Goal: Information Seeking & Learning: Learn about a topic

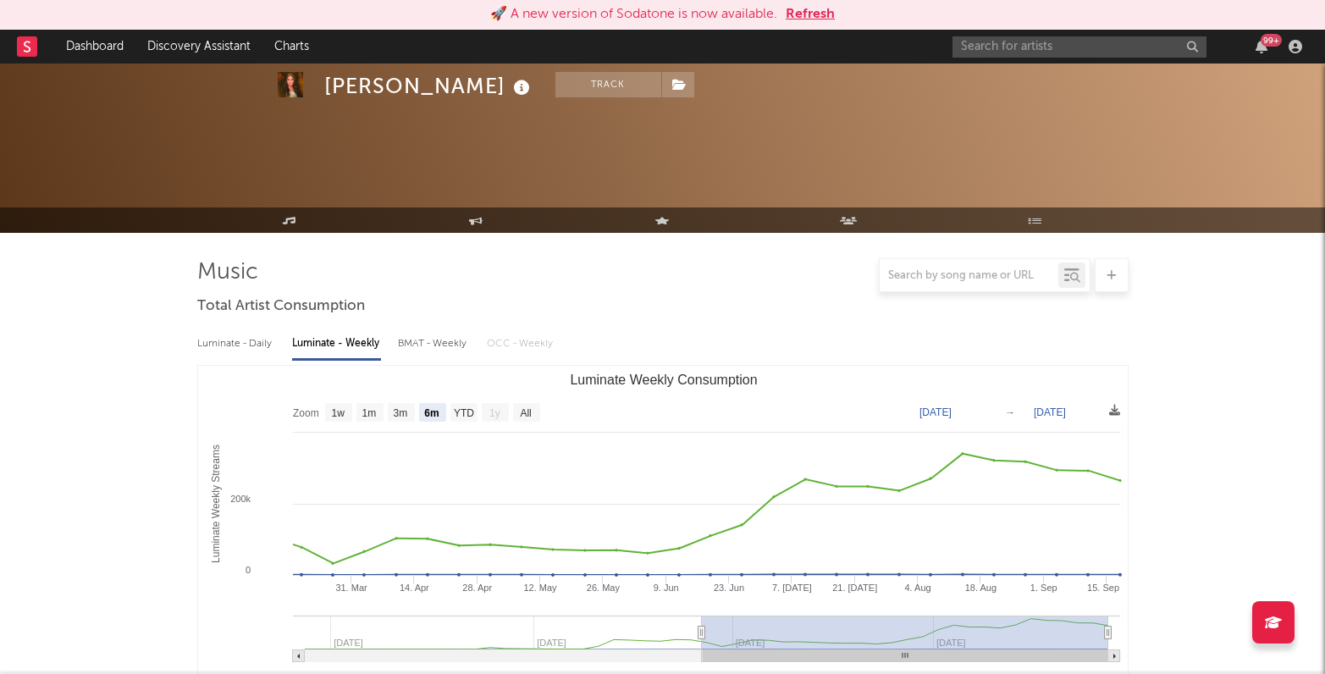
select select "6m"
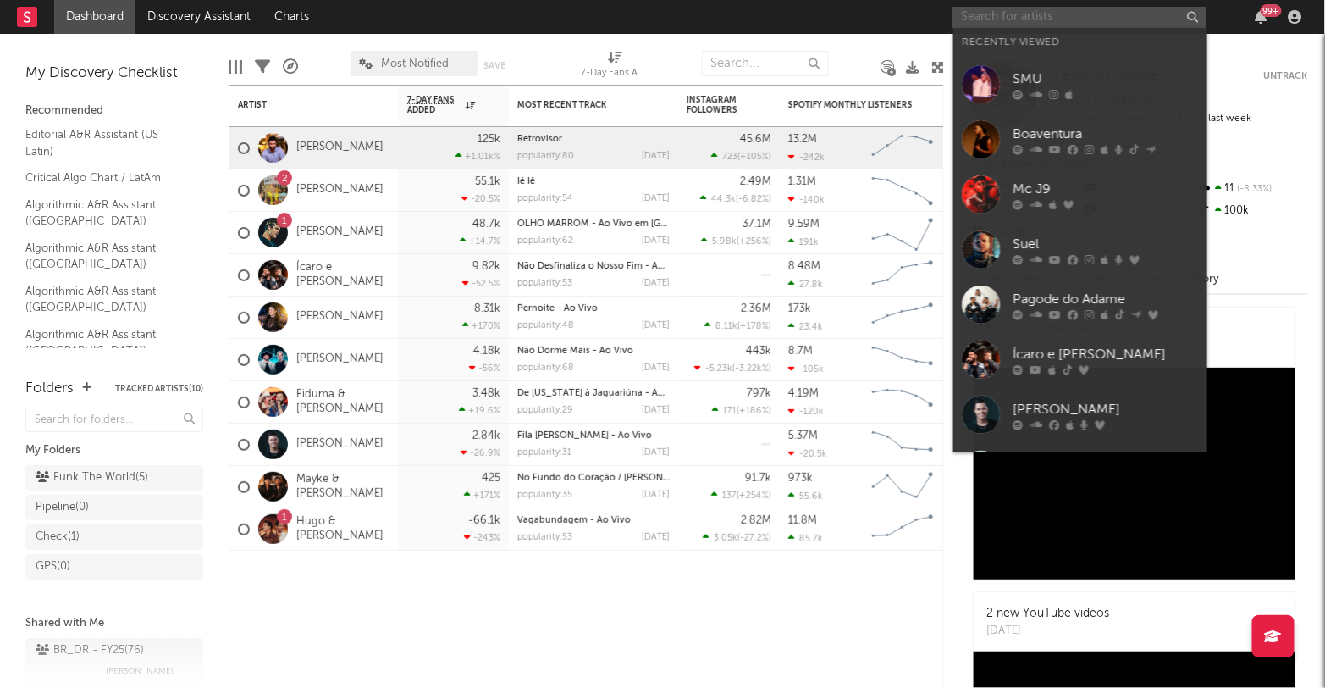
click at [986, 20] on input "text" at bounding box center [1080, 17] width 254 height 21
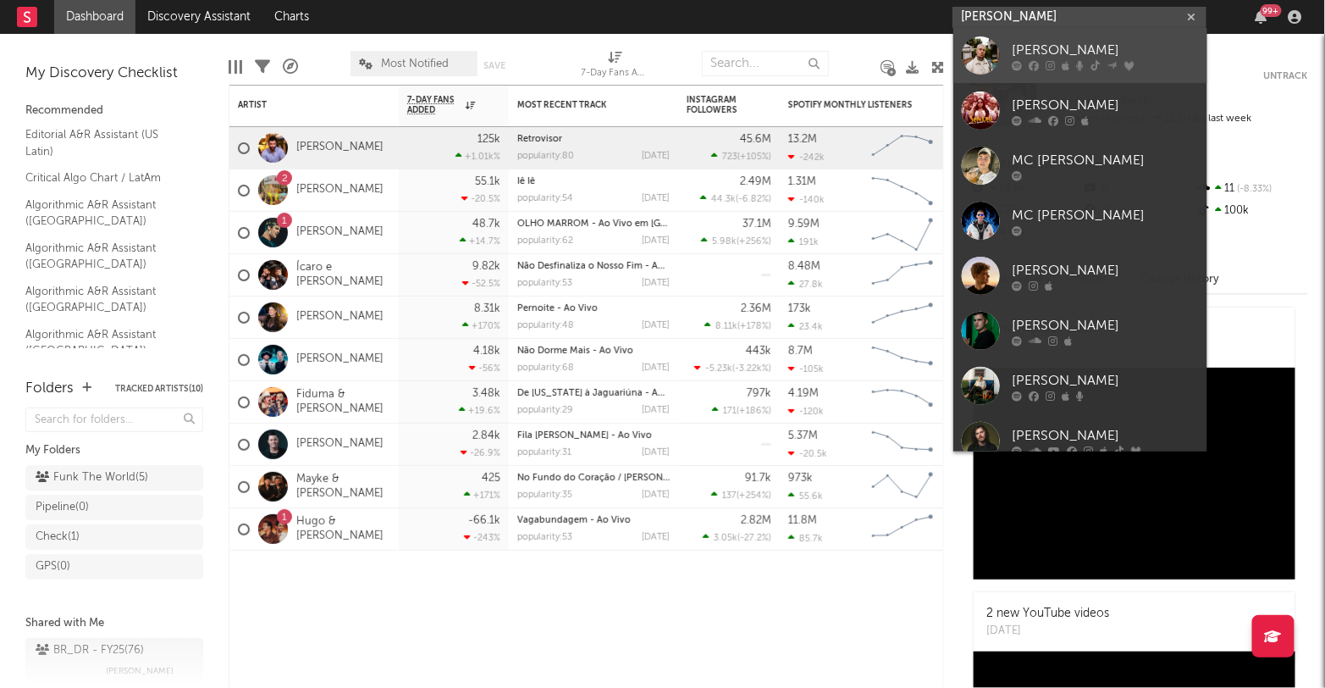
type input "mc daniel"
click at [1042, 43] on div "Mc Daniel" at bounding box center [1106, 51] width 186 height 20
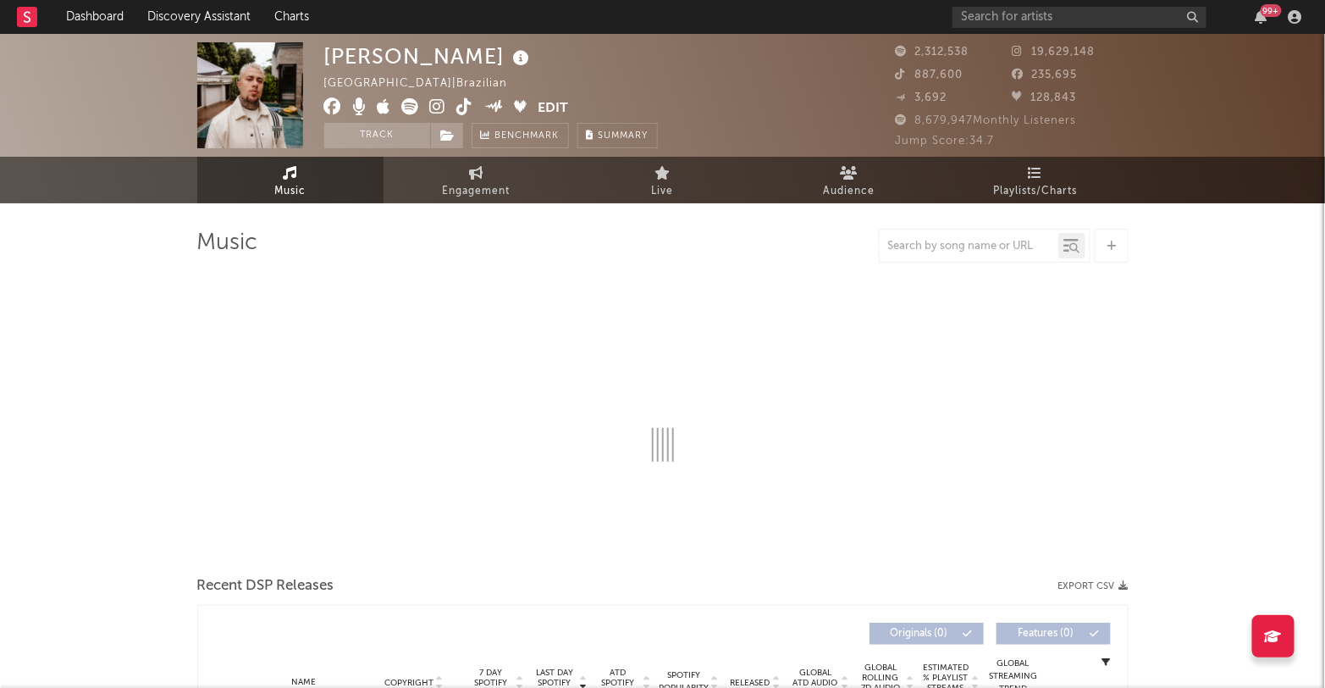
select select "6m"
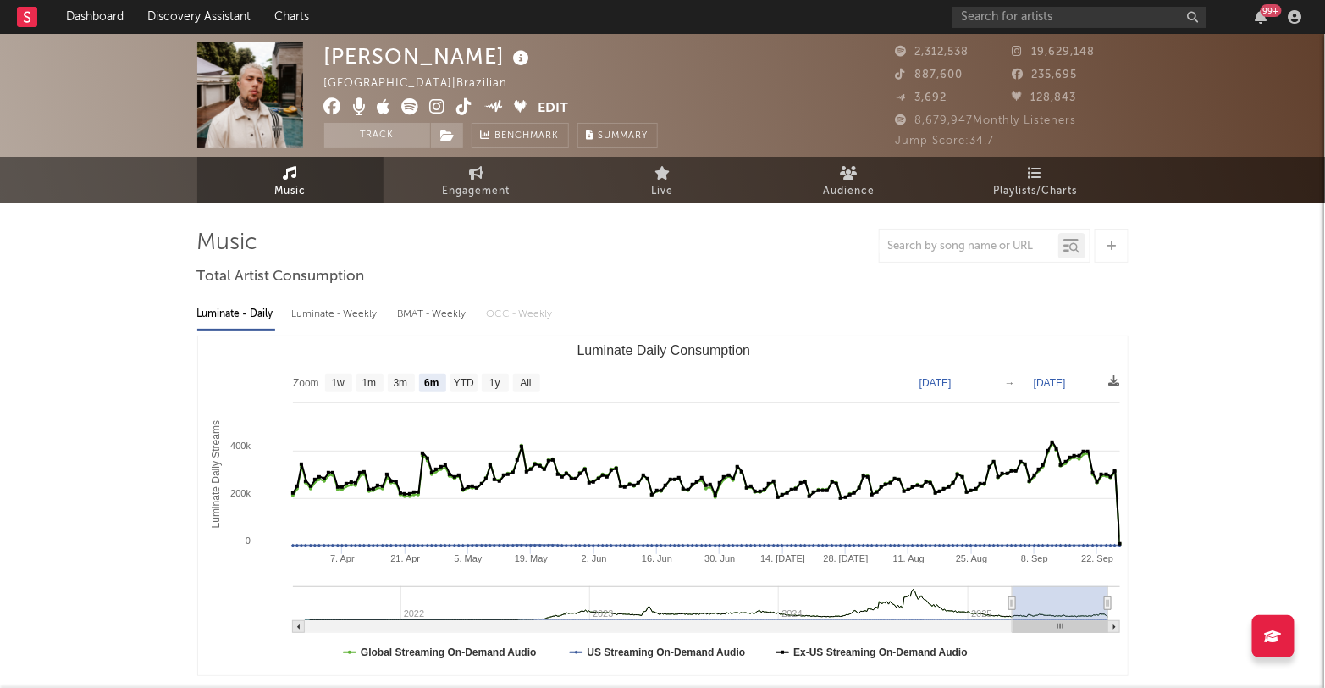
click at [340, 318] on div "Luminate - Weekly" at bounding box center [336, 314] width 89 height 29
select select "6m"
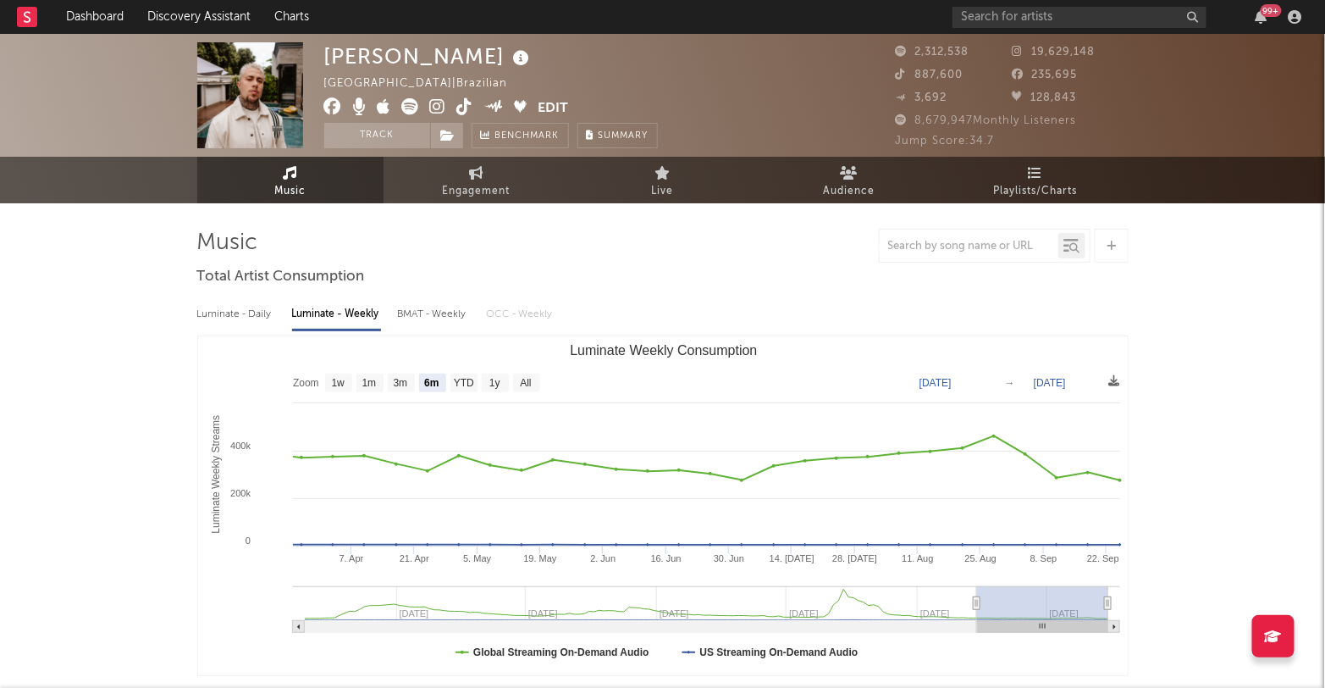
click at [436, 304] on div "BMAT - Weekly" at bounding box center [434, 314] width 72 height 29
select select "6m"
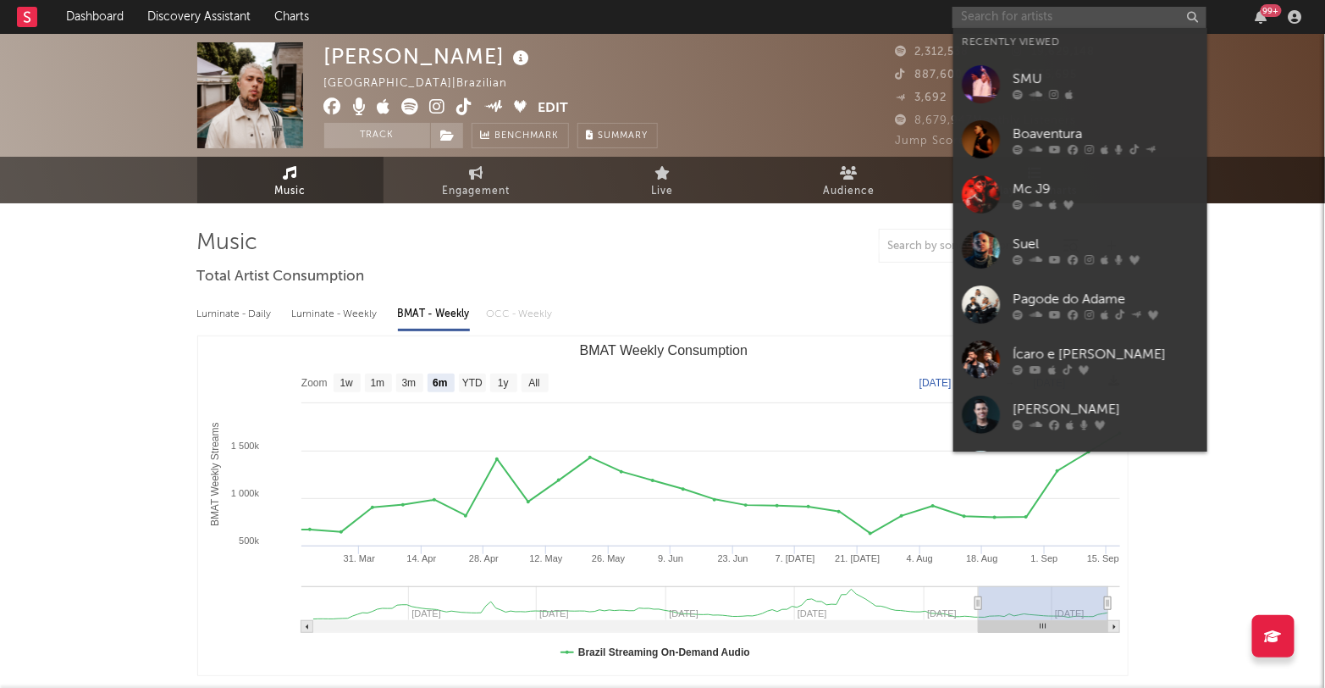
click at [1026, 22] on input "text" at bounding box center [1080, 17] width 254 height 21
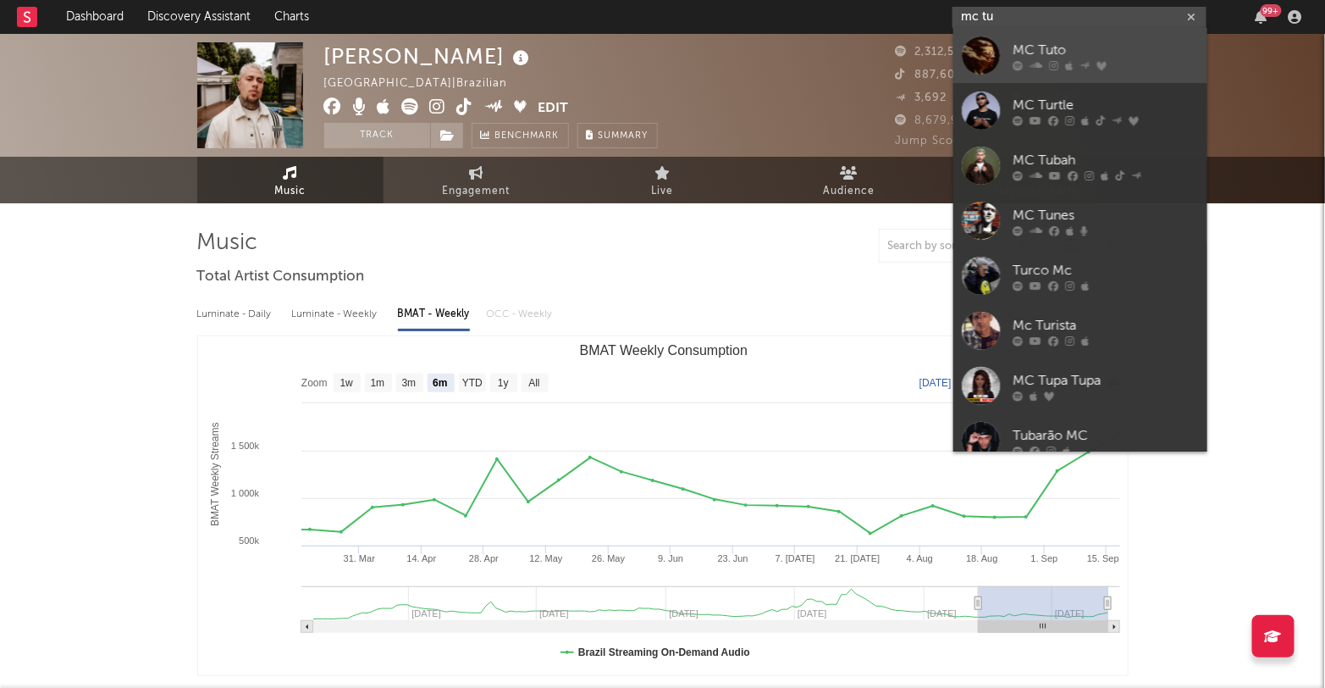
type input "mc tu"
click at [1042, 49] on div "MC Tuto" at bounding box center [1106, 51] width 186 height 20
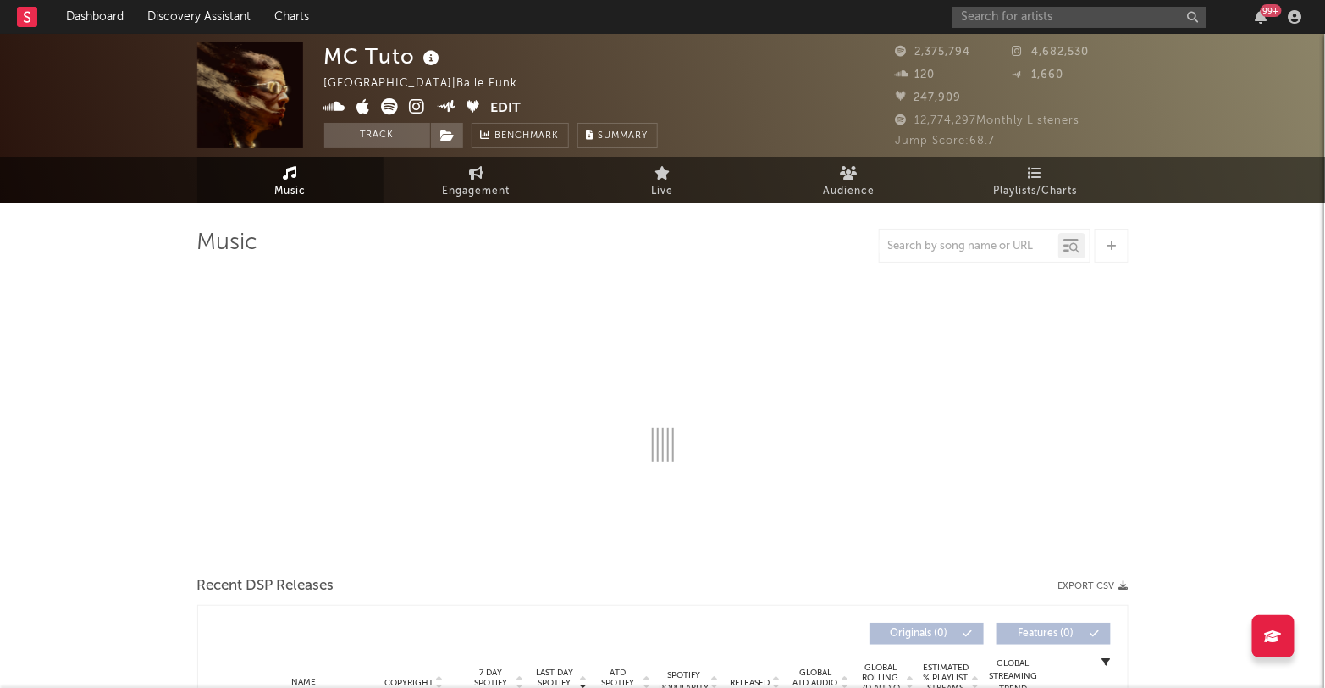
select select "6m"
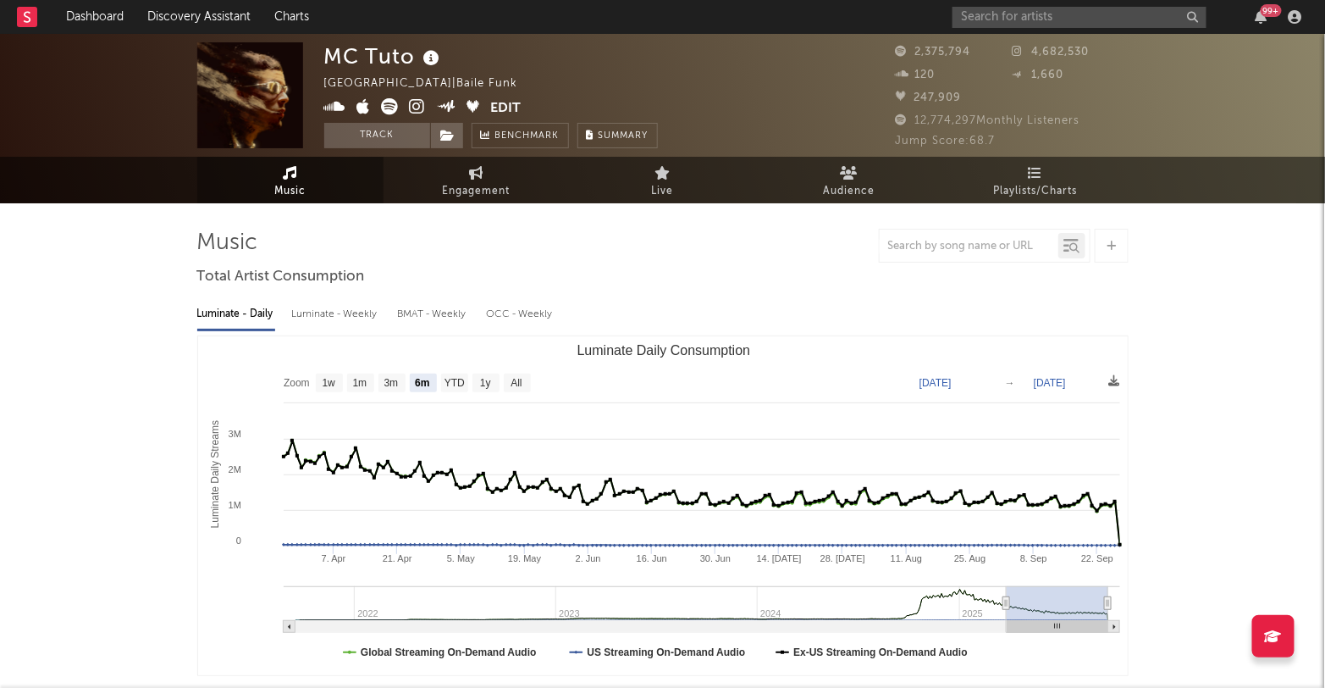
click at [354, 309] on div "Luminate - Weekly" at bounding box center [336, 314] width 89 height 29
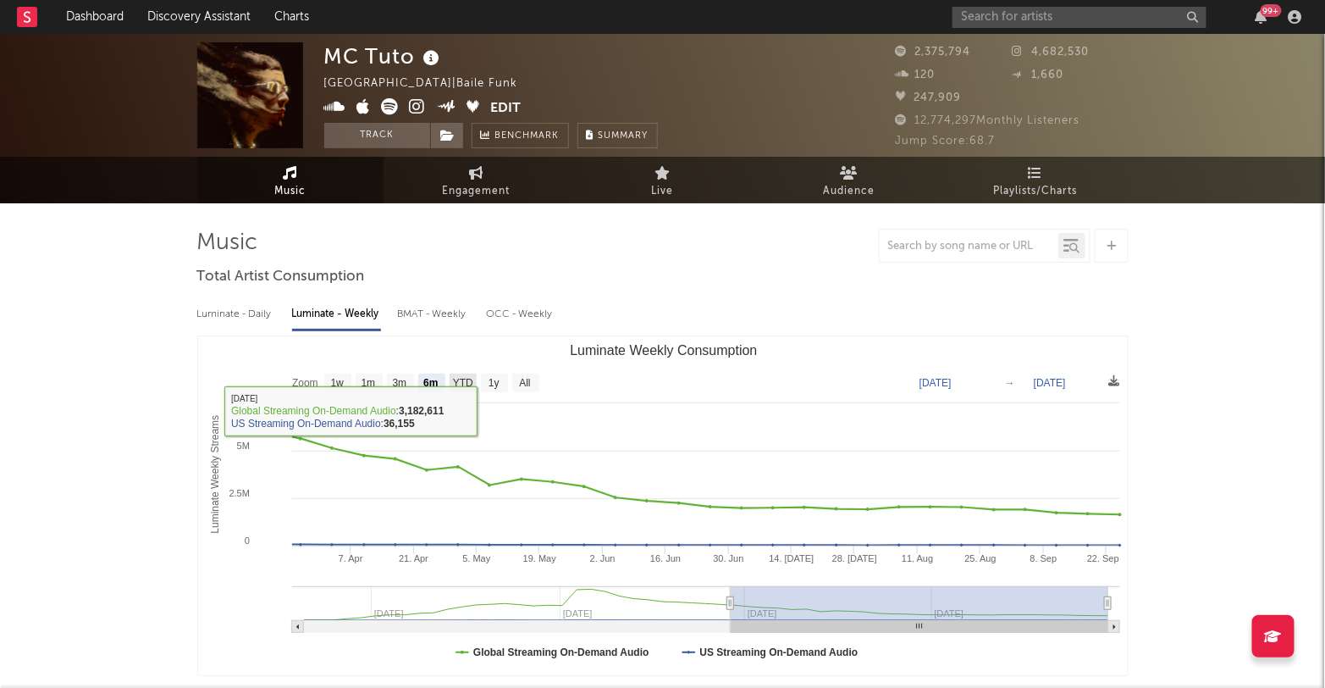
click at [466, 384] on text "YTD" at bounding box center [462, 384] width 20 height 12
select select "YTD"
type input "2025-01-01"
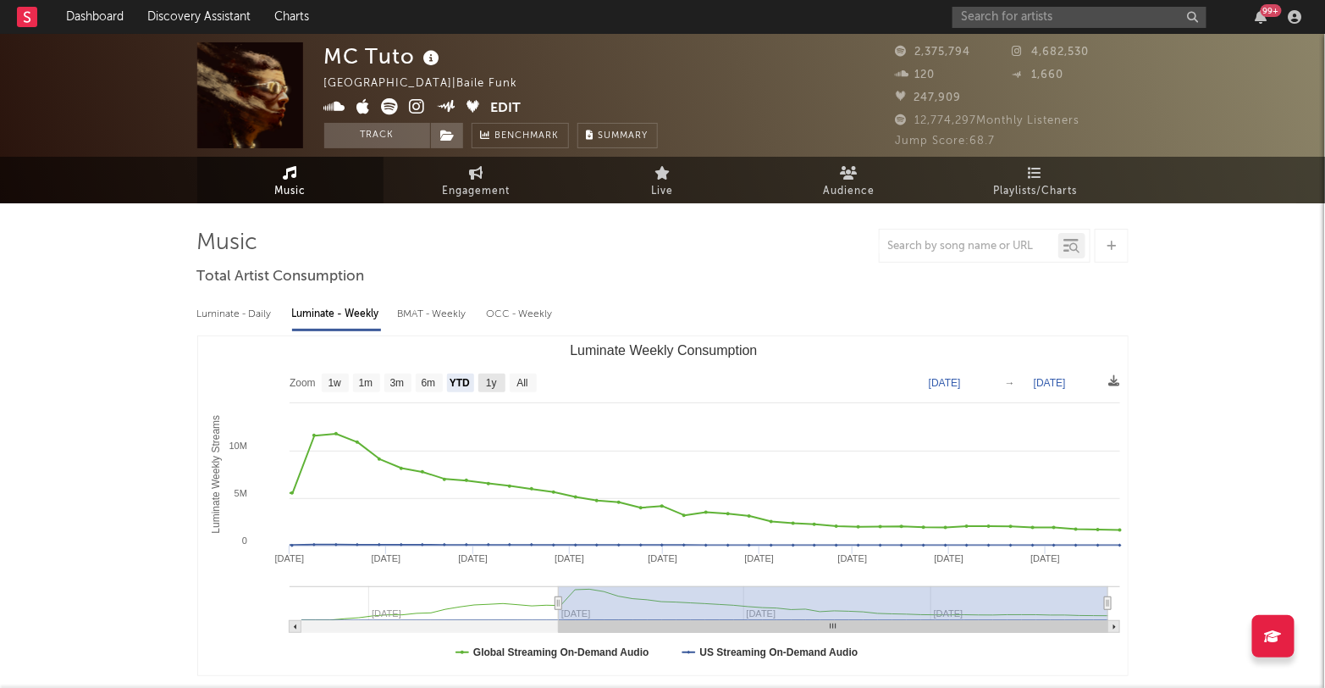
click at [492, 385] on text "1y" at bounding box center [491, 384] width 11 height 12
select select "1y"
type input "2024-09-25"
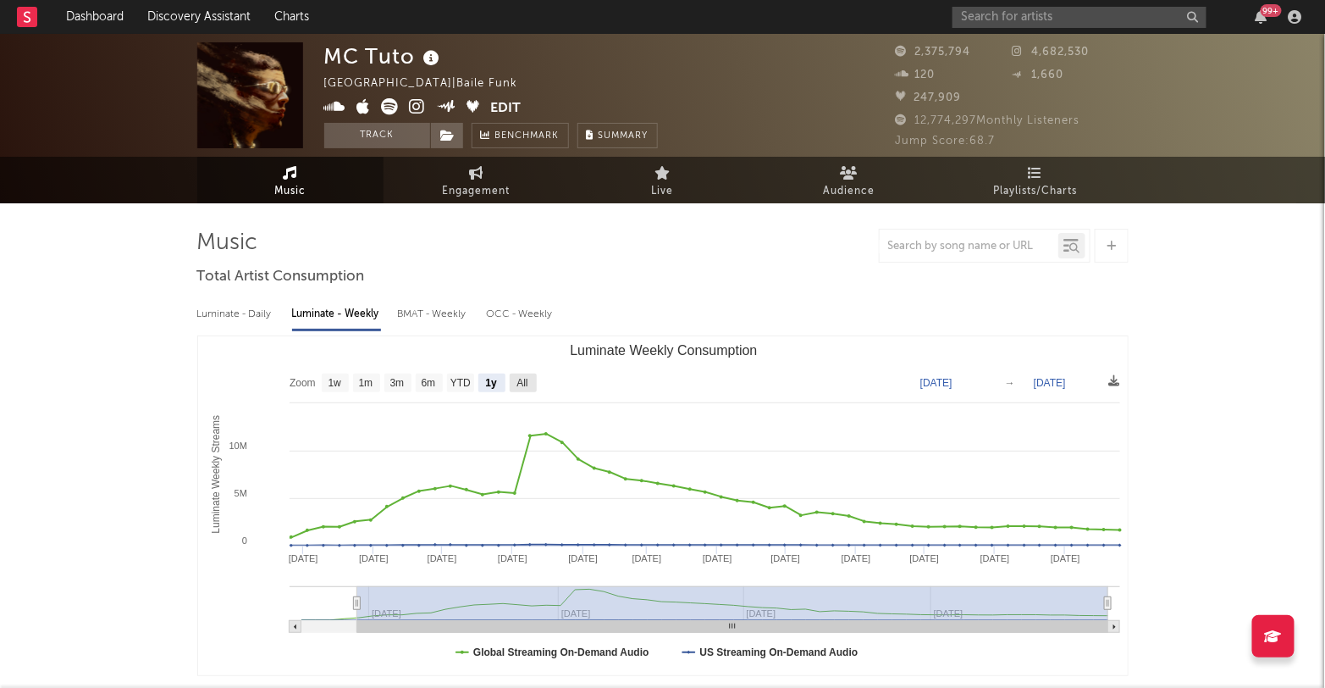
click at [520, 386] on text "All" at bounding box center [522, 384] width 11 height 12
select select "All"
type input "2024-08-29"
